Goal: Information Seeking & Learning: Learn about a topic

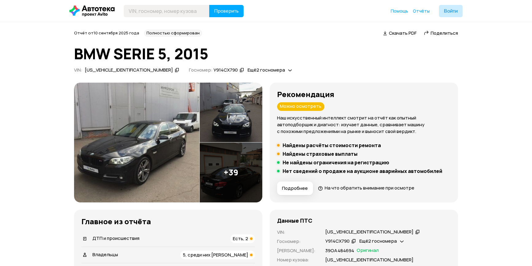
click at [143, 139] on img at bounding box center [136, 143] width 125 height 120
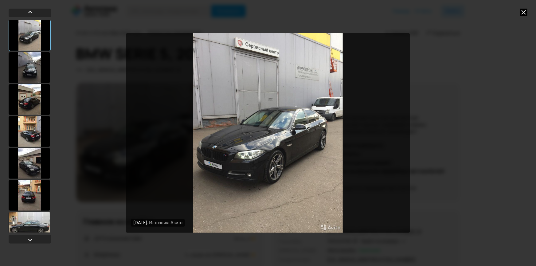
click at [26, 163] on div at bounding box center [29, 163] width 41 height 31
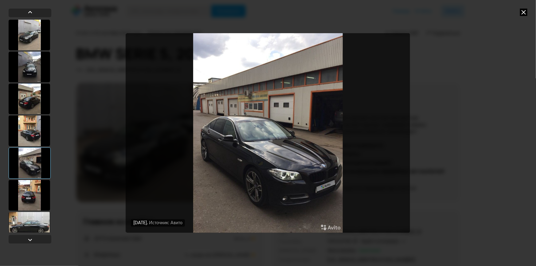
click at [523, 14] on icon at bounding box center [523, 12] width 7 height 7
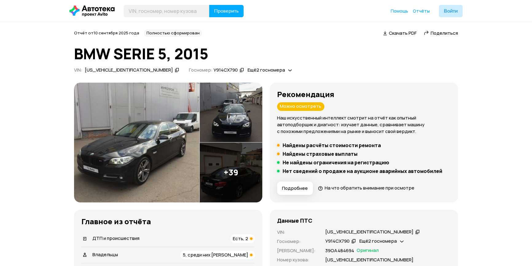
click at [168, 111] on img at bounding box center [136, 143] width 125 height 120
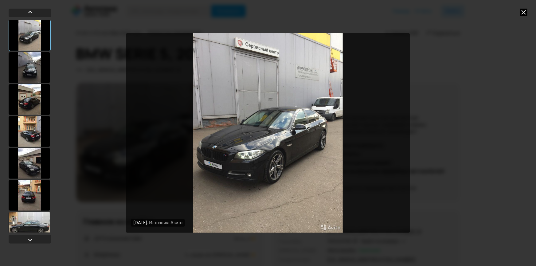
click at [524, 12] on icon at bounding box center [523, 12] width 7 height 7
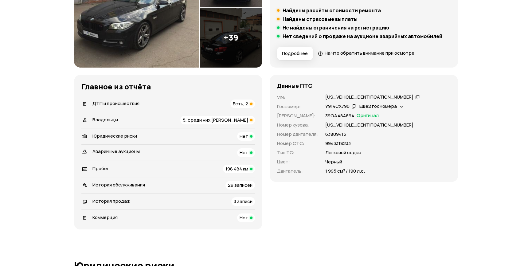
scroll to position [139, 0]
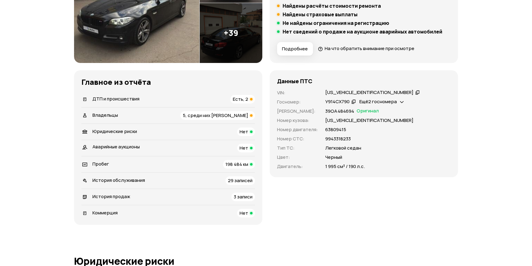
click at [133, 194] on div "История продаж 3 записи" at bounding box center [168, 197] width 174 height 9
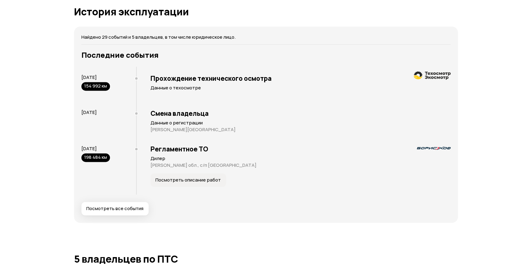
scroll to position [1870, 0]
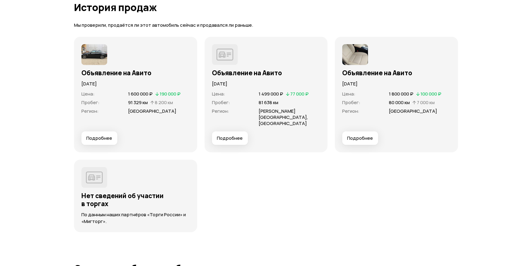
click at [98, 135] on span "Подробнее" at bounding box center [99, 138] width 26 height 6
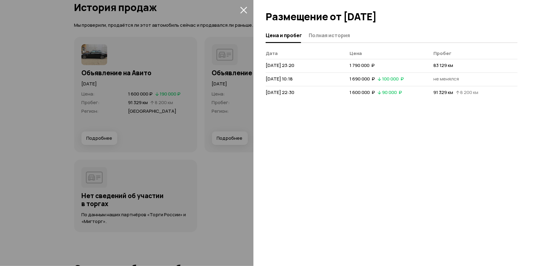
click at [120, 59] on div at bounding box center [268, 133] width 536 height 266
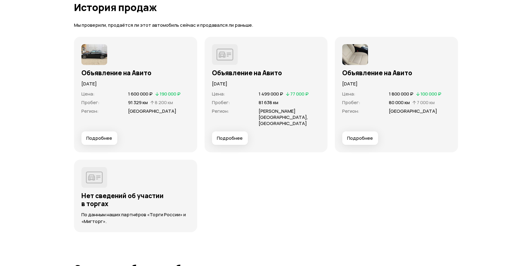
click at [99, 53] on img at bounding box center [94, 54] width 26 height 21
click at [104, 136] on button "Подробнее" at bounding box center [99, 138] width 36 height 14
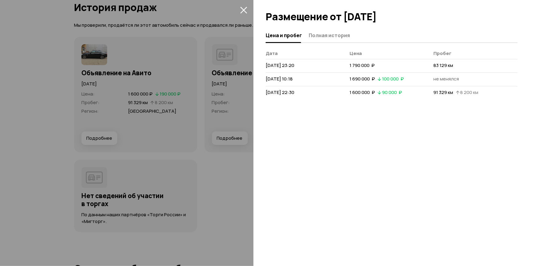
click at [343, 41] on button "Полная история" at bounding box center [328, 35] width 43 height 12
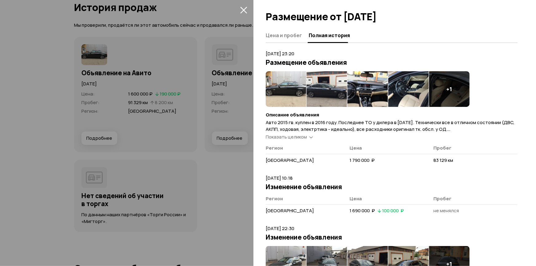
click at [300, 140] on div "Показать целиком" at bounding box center [286, 137] width 41 height 6
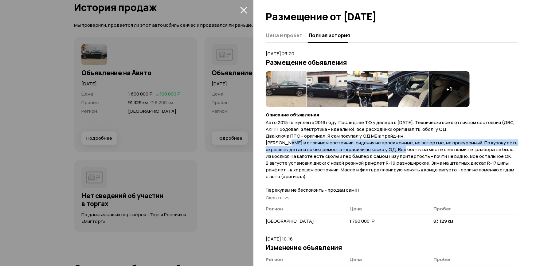
drag, startPoint x: 286, startPoint y: 144, endPoint x: 421, endPoint y: 150, distance: 135.3
click at [421, 150] on span "Авто 2015 гв. куплен в 2016 году. Последнее ТО у дилера в январе 2018. Техничес…" at bounding box center [392, 156] width 252 height 74
click at [289, 84] on img at bounding box center [286, 89] width 41 height 36
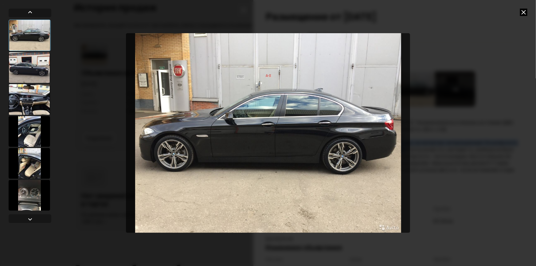
click at [22, 63] on div at bounding box center [29, 67] width 41 height 31
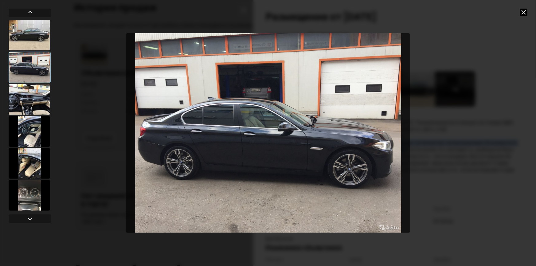
click at [27, 94] on div at bounding box center [29, 99] width 41 height 31
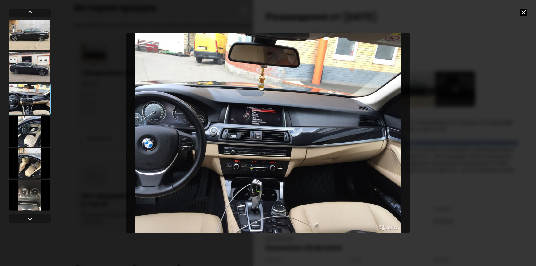
click at [31, 132] on div at bounding box center [29, 131] width 41 height 31
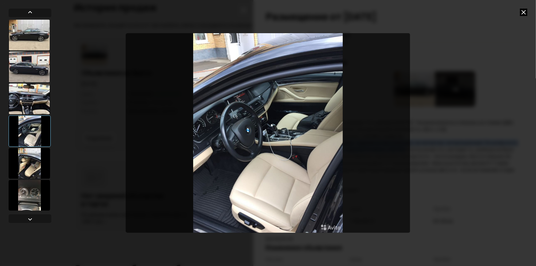
click at [35, 160] on div at bounding box center [29, 163] width 41 height 31
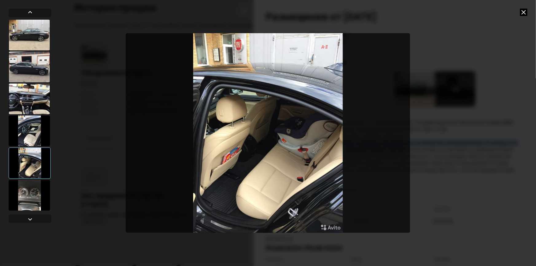
click at [35, 192] on div at bounding box center [29, 195] width 41 height 31
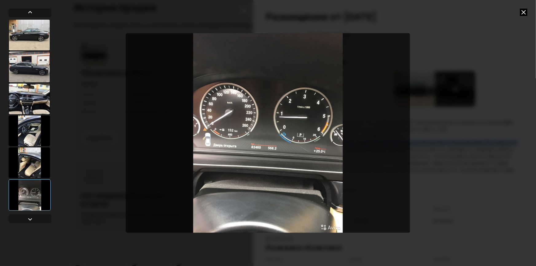
click at [523, 15] on icon at bounding box center [523, 12] width 7 height 7
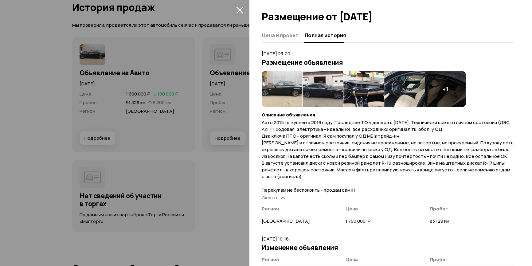
click at [416, 162] on span "Авто 2015 гв. куплен в 2016 году. Последнее ТО у дилера в январе 2018. Техничес…" at bounding box center [388, 156] width 252 height 74
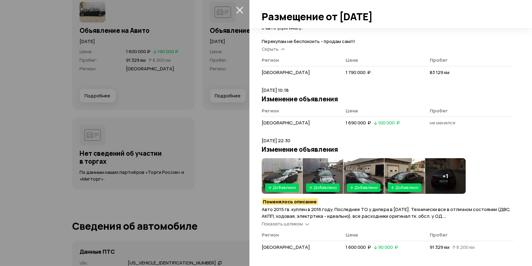
scroll to position [1953, 0]
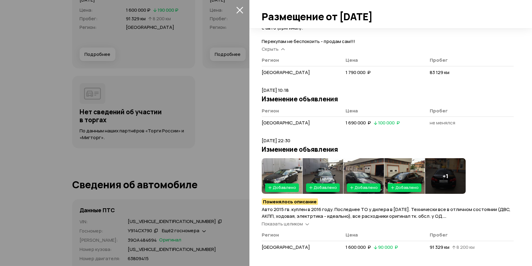
click at [242, 9] on icon "закрыть" at bounding box center [239, 9] width 7 height 7
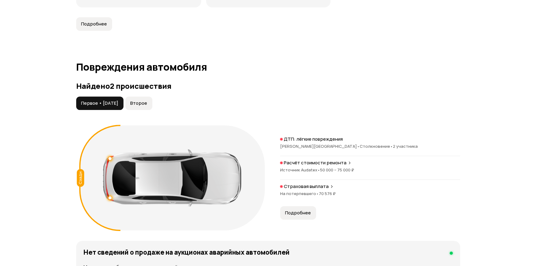
scroll to position [613, 0]
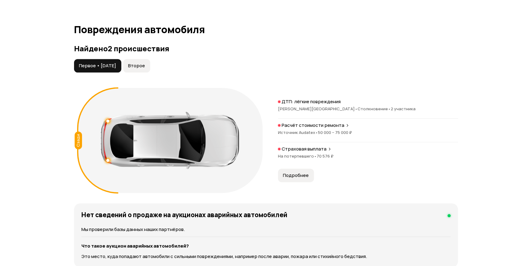
click at [315, 130] on span "•" at bounding box center [316, 133] width 3 height 6
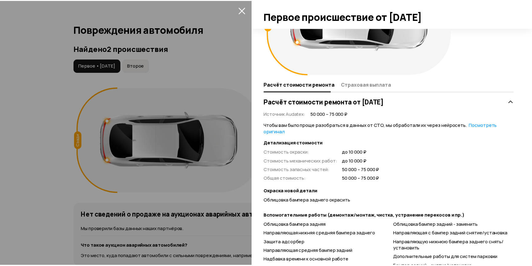
scroll to position [92, 0]
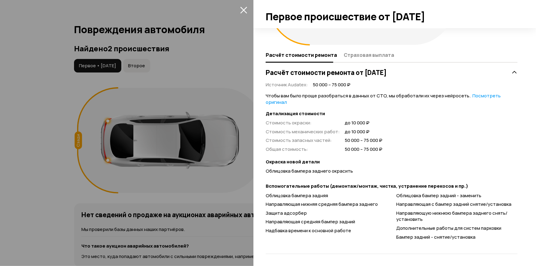
click at [247, 6] on icon "закрыть" at bounding box center [243, 9] width 7 height 7
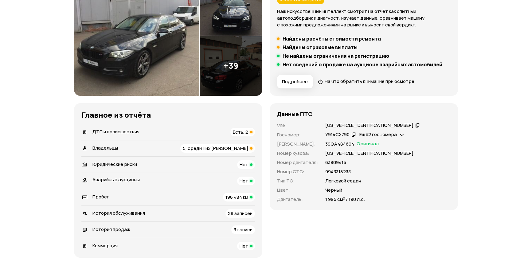
scroll to position [0, 0]
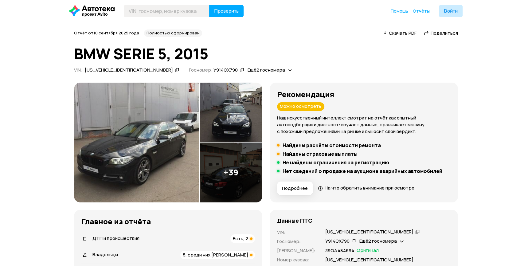
click at [104, 68] on div "X4X5E594X0D936391" at bounding box center [129, 70] width 88 height 6
copy div "X4X5E594X0D936391"
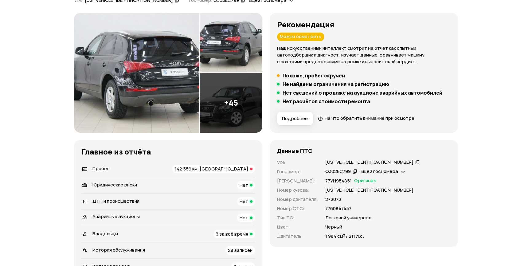
scroll to position [84, 0]
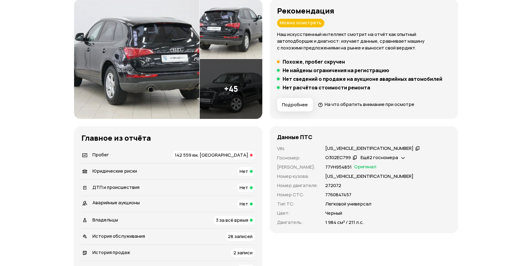
click at [104, 152] on span "Пробег" at bounding box center [100, 154] width 17 height 6
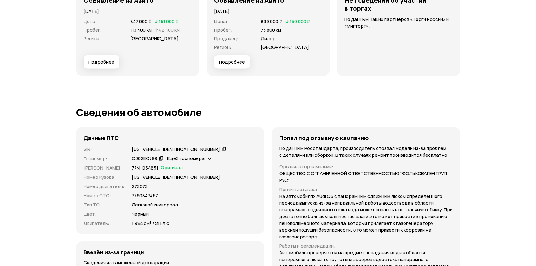
scroll to position [1727, 0]
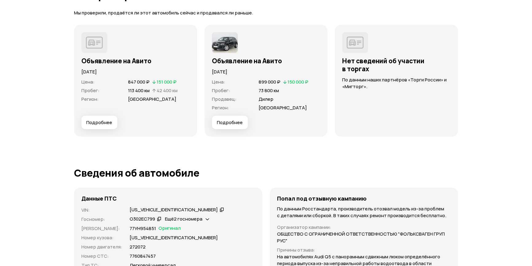
drag, startPoint x: 221, startPoint y: 69, endPoint x: 255, endPoint y: 71, distance: 33.9
click at [255, 71] on p "[DATE]" at bounding box center [266, 72] width 108 height 7
click at [222, 44] on img at bounding box center [225, 42] width 26 height 21
click at [232, 123] on span "Подробнее" at bounding box center [230, 123] width 26 height 6
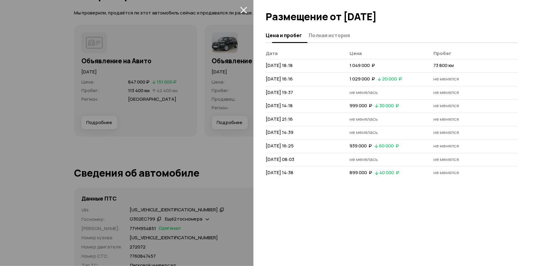
drag, startPoint x: 315, startPoint y: 33, endPoint x: 309, endPoint y: 33, distance: 5.2
click at [315, 33] on span "Полная история" at bounding box center [329, 35] width 41 height 6
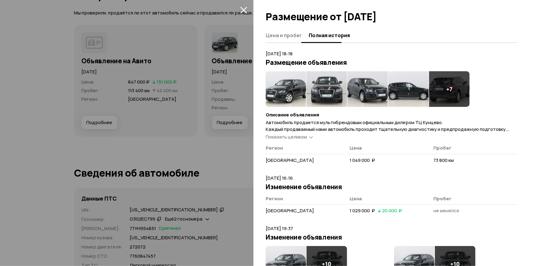
click at [290, 35] on span "Цена и пробег" at bounding box center [284, 35] width 36 height 6
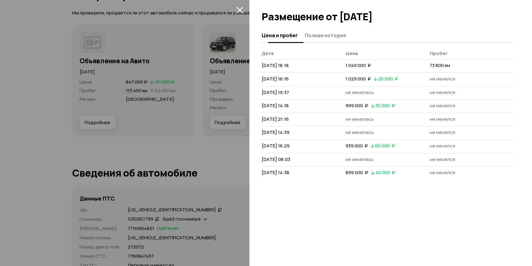
click at [311, 33] on span "Полная история" at bounding box center [325, 35] width 41 height 6
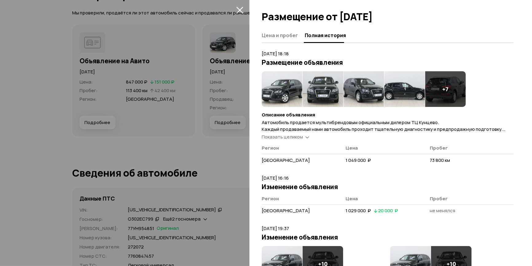
click at [280, 83] on img at bounding box center [282, 89] width 41 height 36
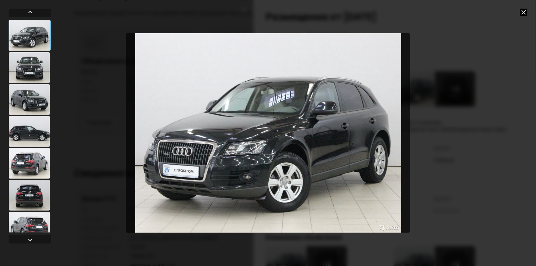
click at [32, 86] on div at bounding box center [29, 99] width 41 height 31
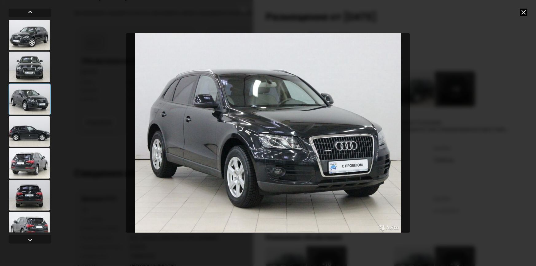
click at [29, 200] on div at bounding box center [29, 195] width 41 height 31
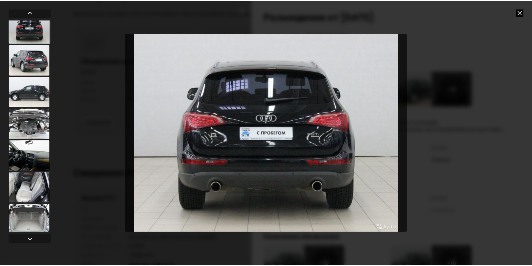
scroll to position [167, 0]
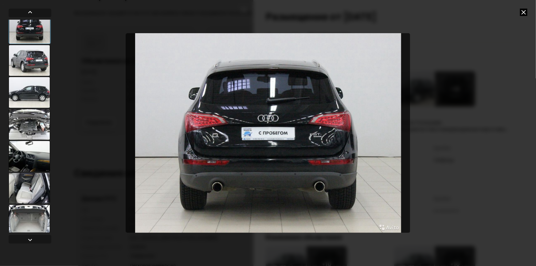
click at [33, 160] on div at bounding box center [29, 156] width 41 height 31
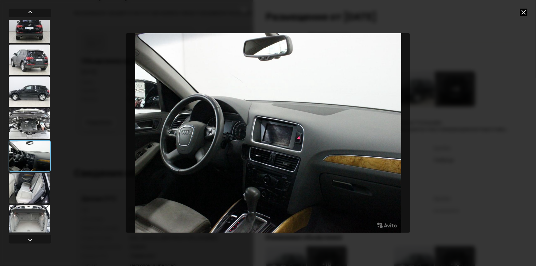
click at [32, 188] on div at bounding box center [29, 188] width 41 height 31
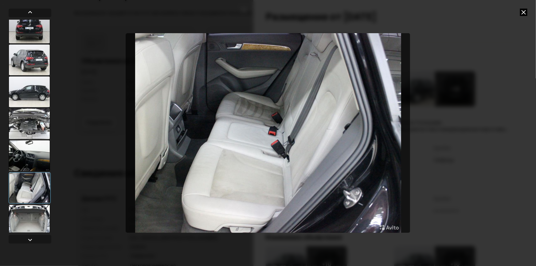
click at [30, 219] on div at bounding box center [29, 220] width 41 height 31
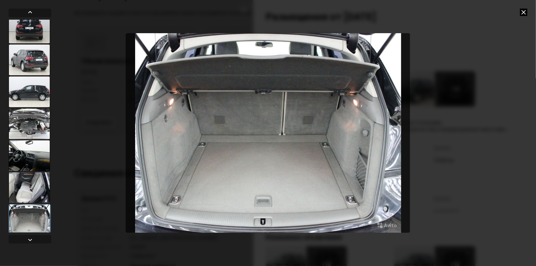
click at [525, 15] on icon at bounding box center [523, 12] width 7 height 7
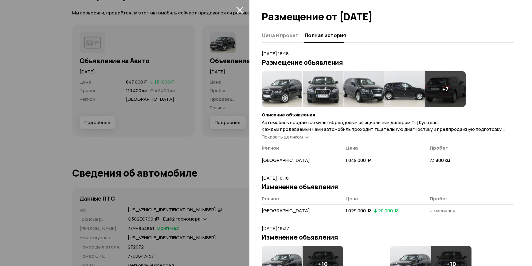
click at [242, 10] on icon "закрыть" at bounding box center [239, 9] width 7 height 7
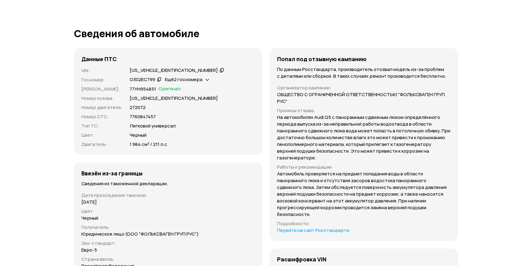
scroll to position [1727, 0]
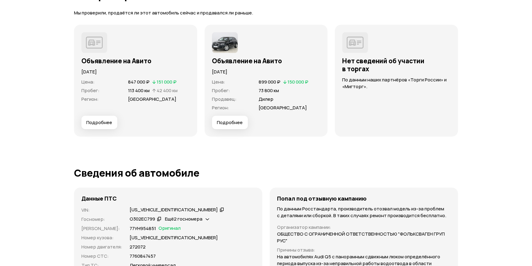
click at [107, 117] on button "Подробнее" at bounding box center [99, 123] width 36 height 14
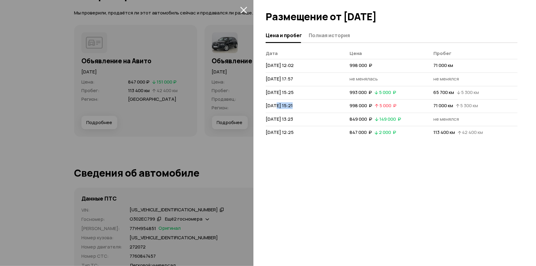
drag, startPoint x: 274, startPoint y: 105, endPoint x: 291, endPoint y: 107, distance: 17.0
click at [291, 107] on span "[DATE] 15:21" at bounding box center [279, 105] width 27 height 6
drag, startPoint x: 276, startPoint y: 134, endPoint x: 295, endPoint y: 133, distance: 19.1
click at [294, 133] on span "[DATE] 12:25" at bounding box center [280, 132] width 28 height 6
click at [225, 145] on div at bounding box center [268, 133] width 536 height 266
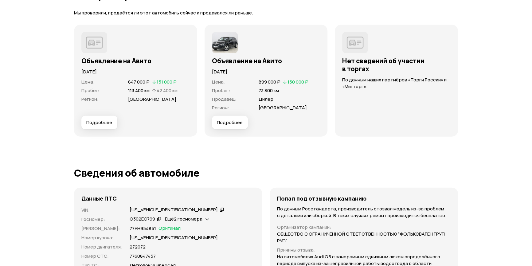
click at [106, 122] on span "Подробнее" at bounding box center [99, 123] width 26 height 6
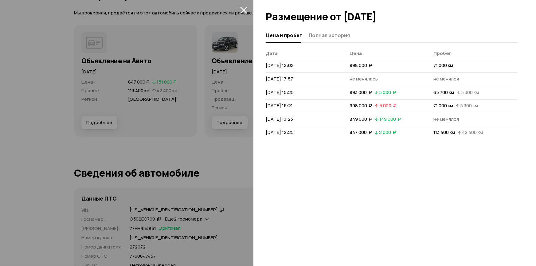
click at [281, 131] on span "[DATE] 12:25" at bounding box center [280, 132] width 28 height 6
click at [195, 150] on div at bounding box center [268, 133] width 536 height 266
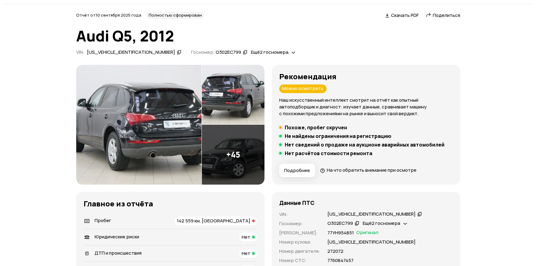
scroll to position [0, 0]
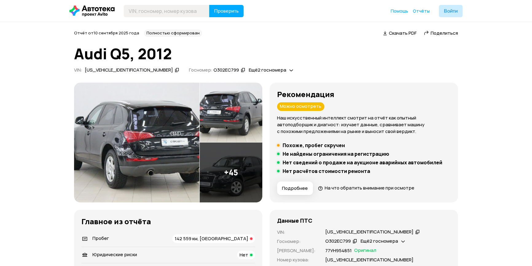
click at [211, 151] on img at bounding box center [231, 173] width 63 height 60
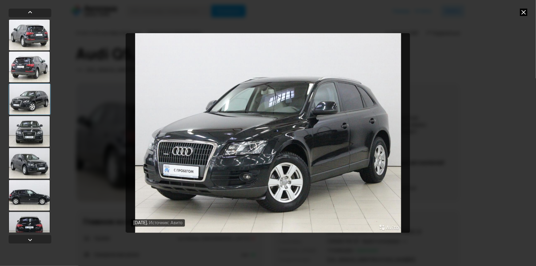
scroll to position [195, 0]
